Goal: Information Seeking & Learning: Learn about a topic

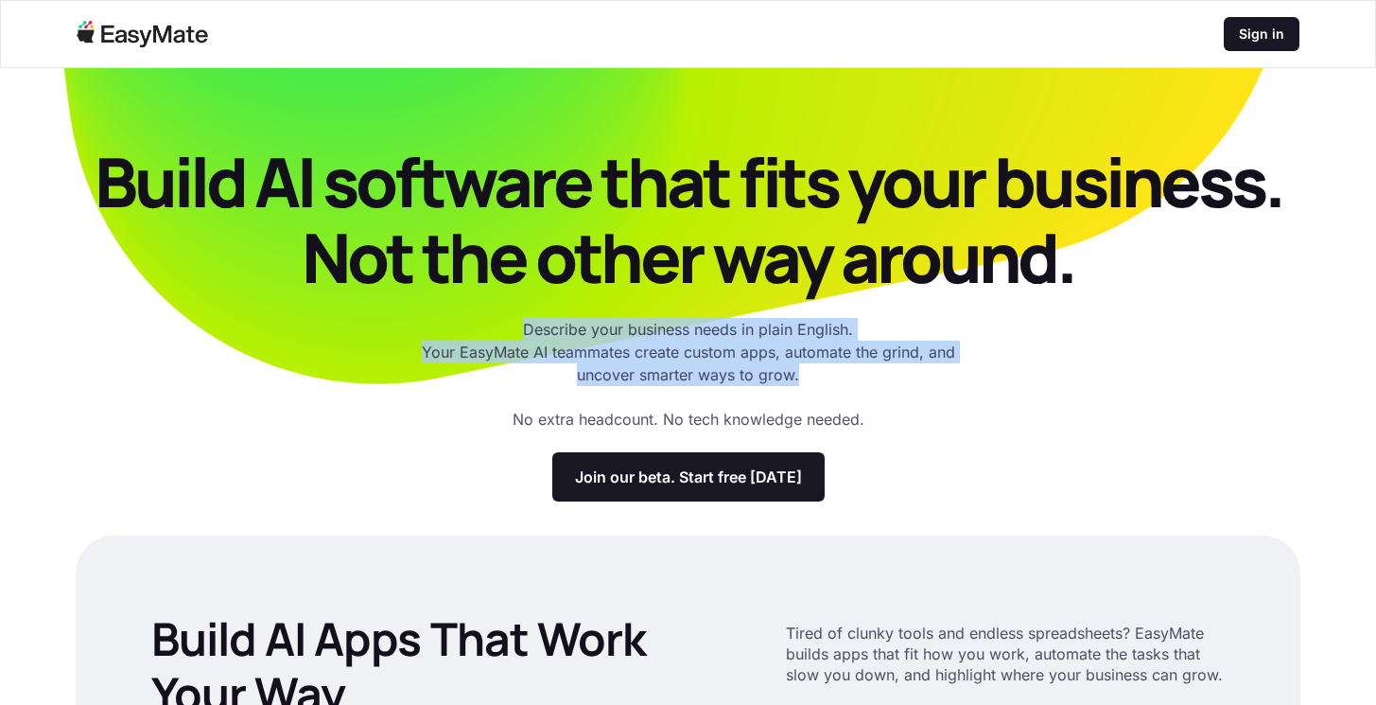
drag, startPoint x: 807, startPoint y: 378, endPoint x: 520, endPoint y: 327, distance: 291.1
click at [519, 327] on p "Describe your business needs in plain English. Your EasyMate AI teammates creat…" at bounding box center [688, 352] width 567 height 68
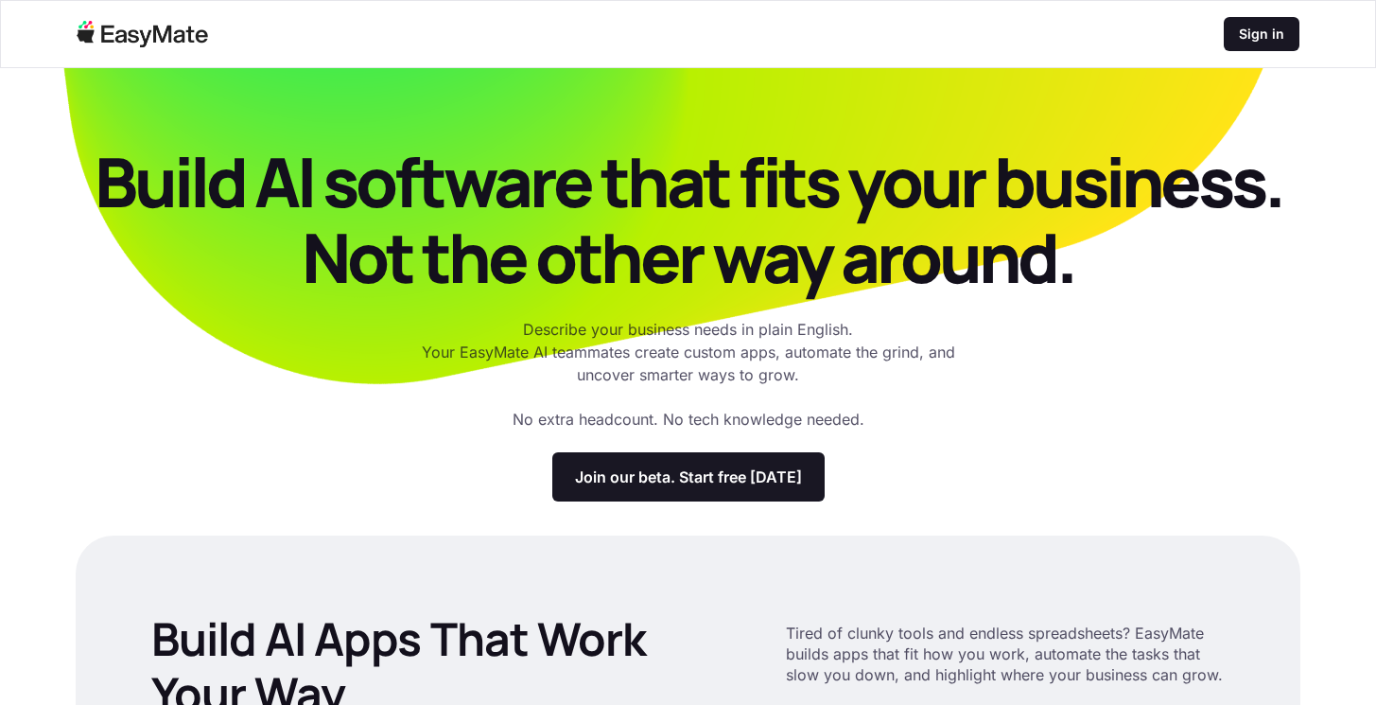
click at [772, 356] on p "Describe your business needs in plain English. Your EasyMate AI teammates creat…" at bounding box center [688, 352] width 567 height 68
drag, startPoint x: 537, startPoint y: 327, endPoint x: 661, endPoint y: 329, distance: 123.9
click at [662, 329] on p "Describe your business needs in plain English. Your EasyMate AI teammates creat…" at bounding box center [688, 352] width 567 height 68
click at [676, 352] on p "Describe your business needs in plain English. Your EasyMate AI teammates creat…" at bounding box center [688, 352] width 567 height 68
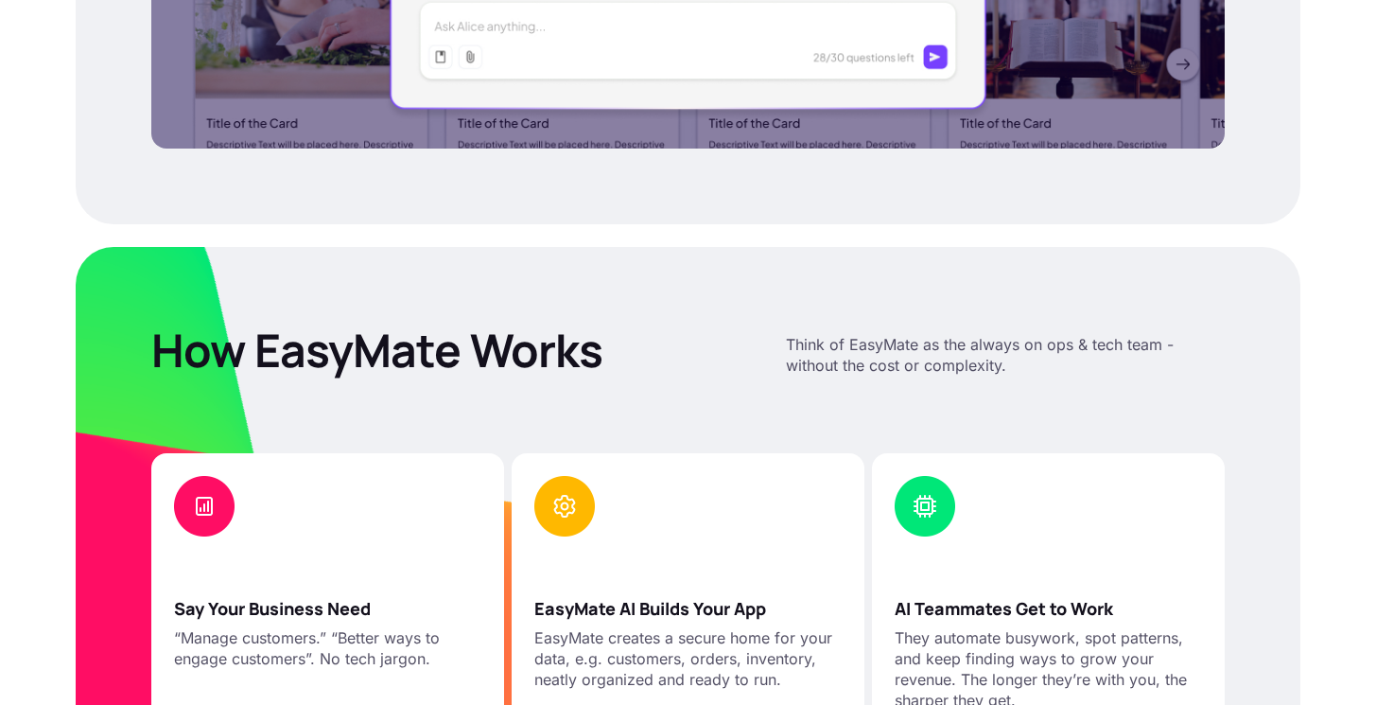
scroll to position [1588, 0]
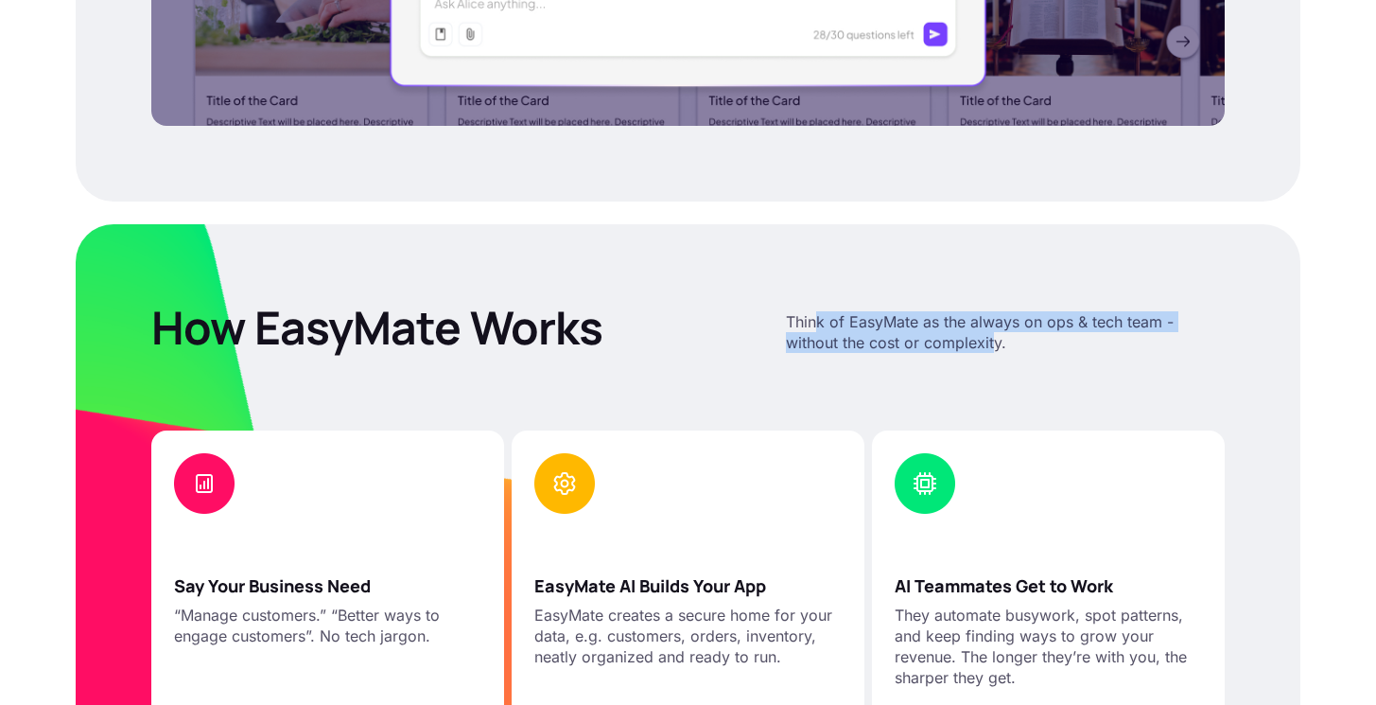
drag, startPoint x: 819, startPoint y: 330, endPoint x: 995, endPoint y: 346, distance: 176.7
click at [995, 346] on p "Think of EasyMate as the always on ops & tech team - without the cost or comple…" at bounding box center [1005, 332] width 439 height 42
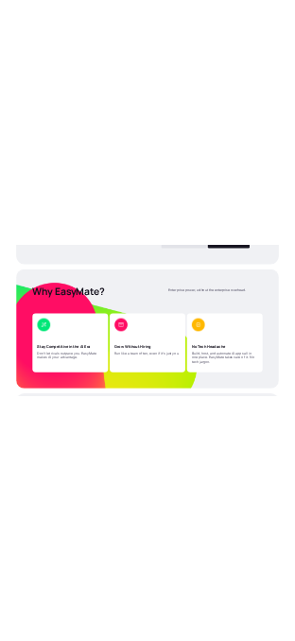
scroll to position [2769, 0]
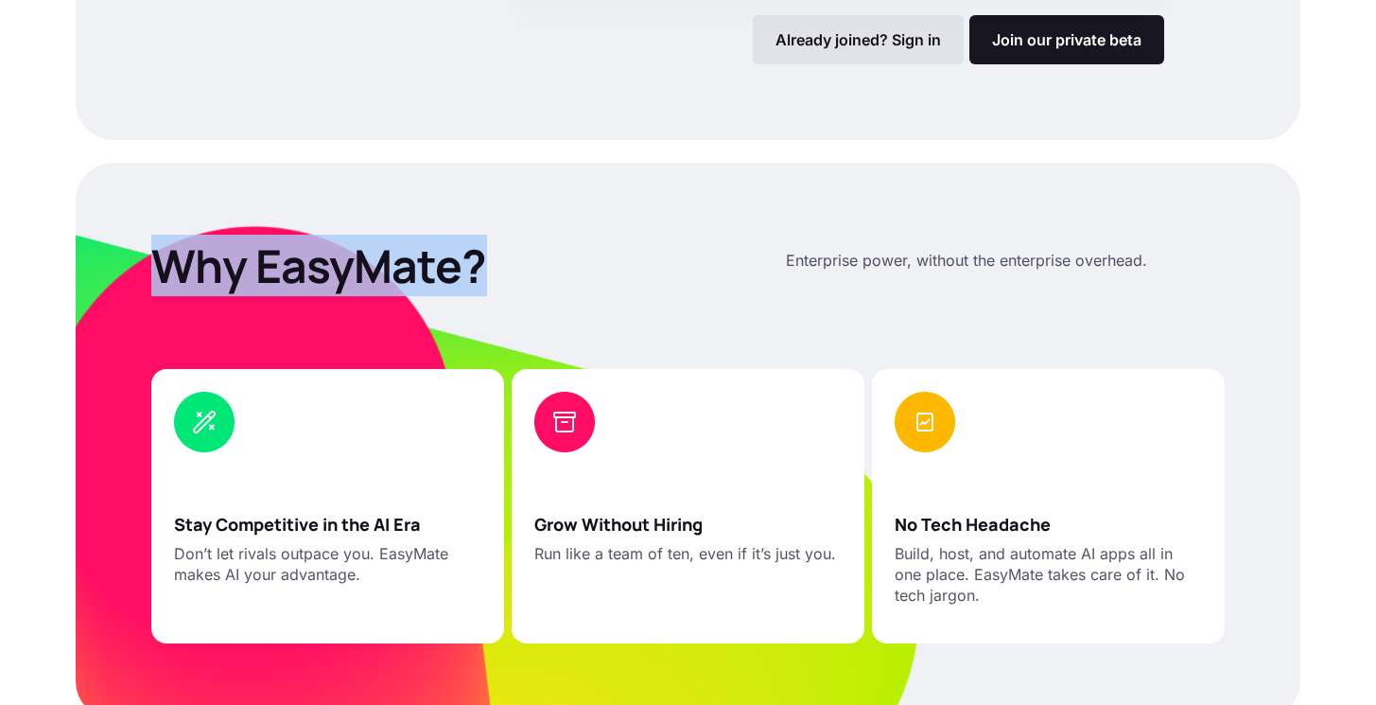
drag, startPoint x: 168, startPoint y: 263, endPoint x: 518, endPoint y: 269, distance: 350.0
click at [519, 270] on p "Why EasyMate?" at bounding box center [438, 265] width 574 height 55
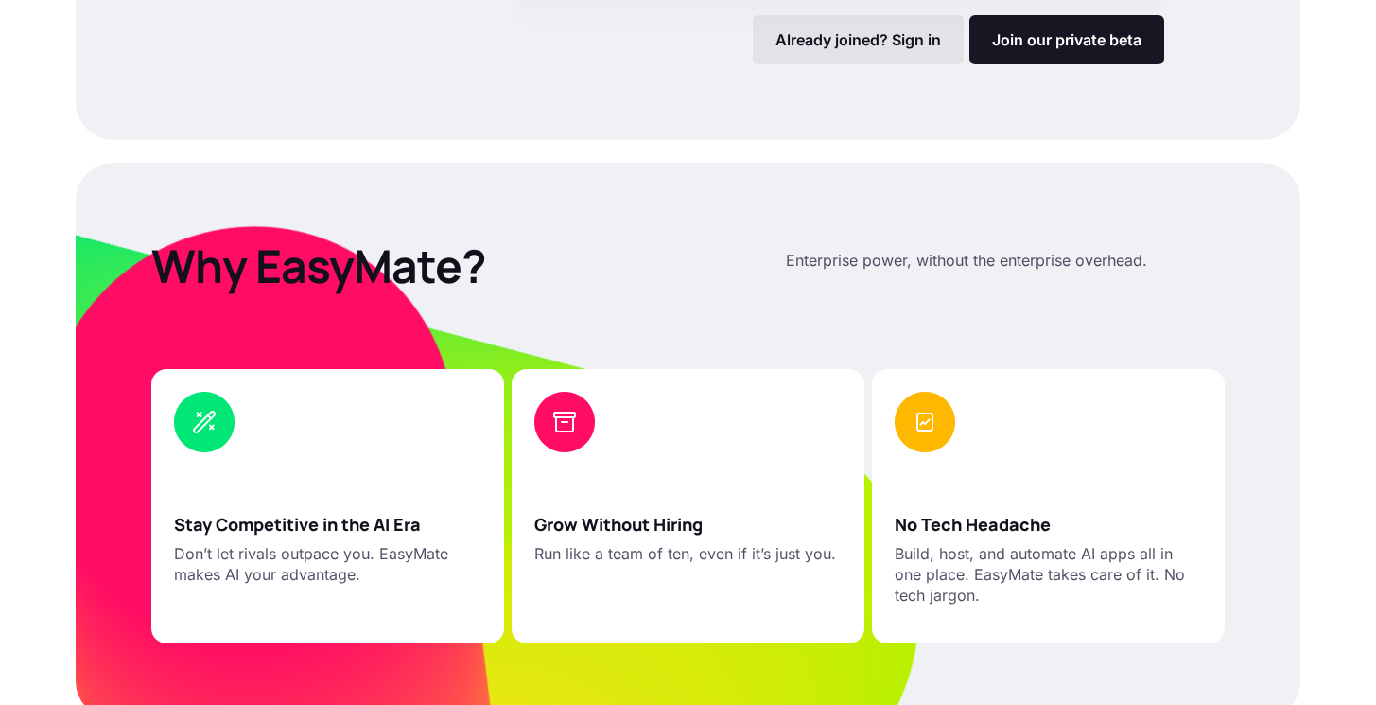
click at [410, 320] on div "Stay Competitive in the AI Era Don’t let rivals outpace you. EasyMate makes AI …" at bounding box center [688, 468] width 1074 height 350
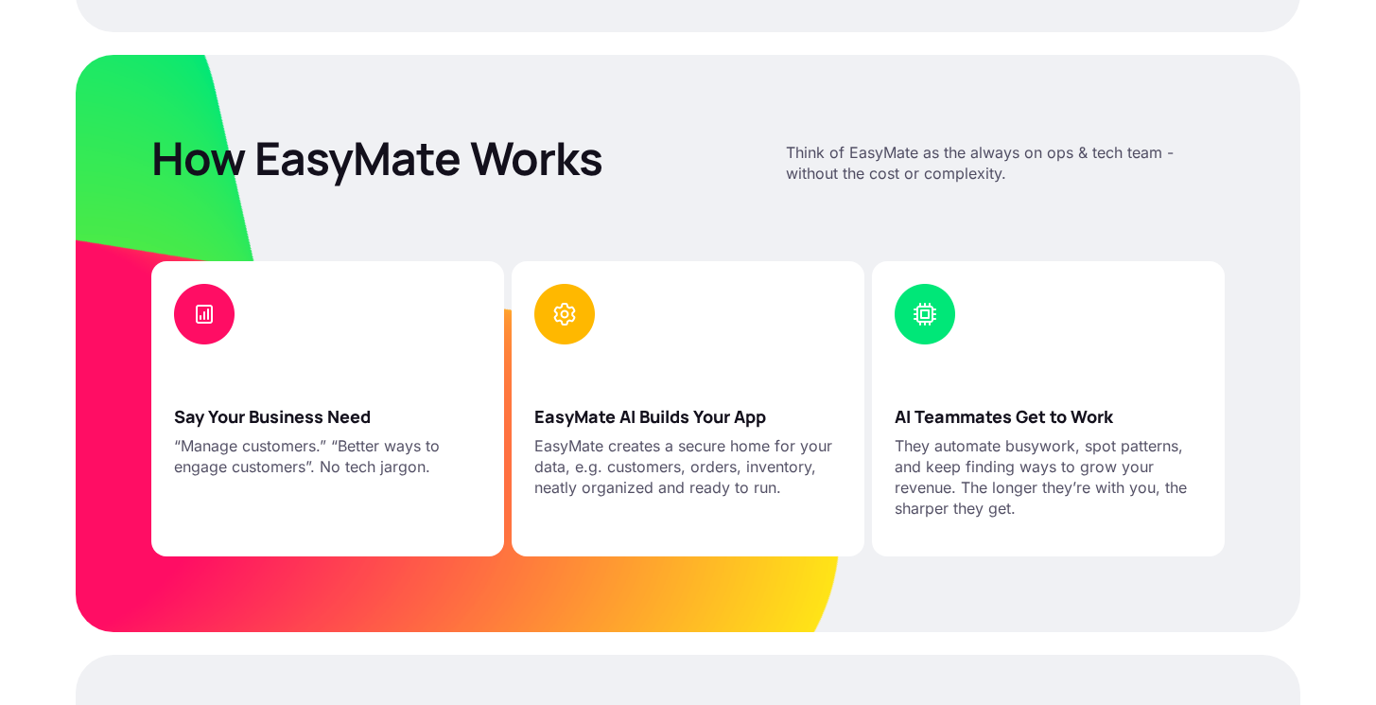
scroll to position [1750, 0]
